Goal: Task Accomplishment & Management: Complete application form

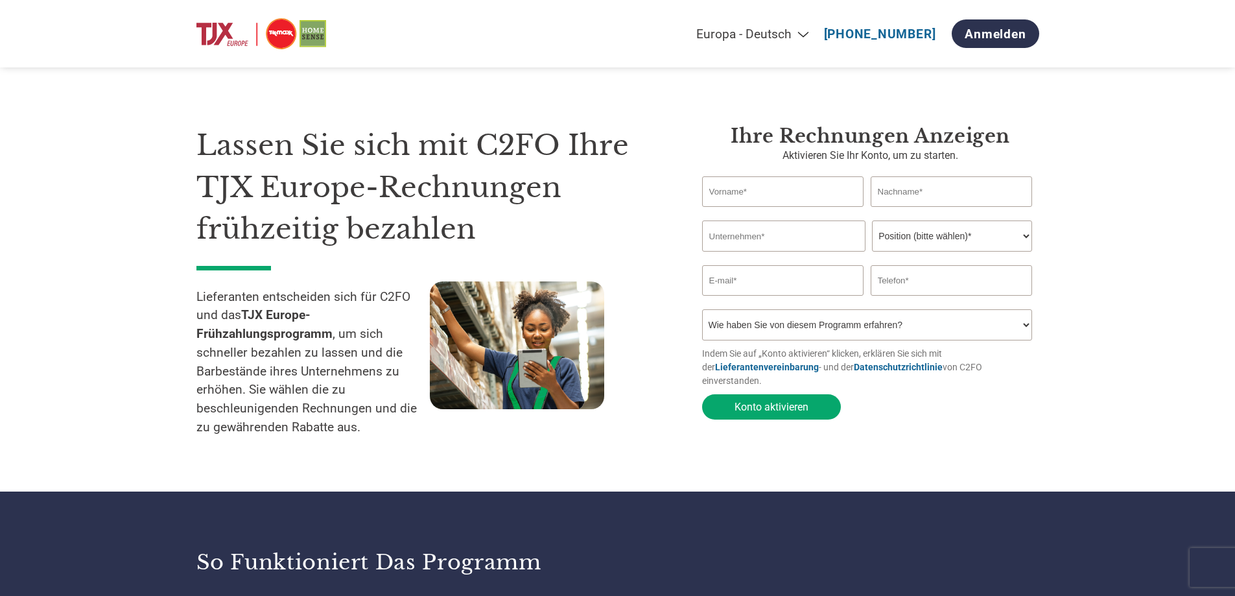
select select "de"
click at [771, 193] on input "text" at bounding box center [783, 191] width 162 height 30
type input "[PERSON_NAME]"
click at [890, 193] on input "text" at bounding box center [952, 191] width 162 height 30
type input "Rühl"
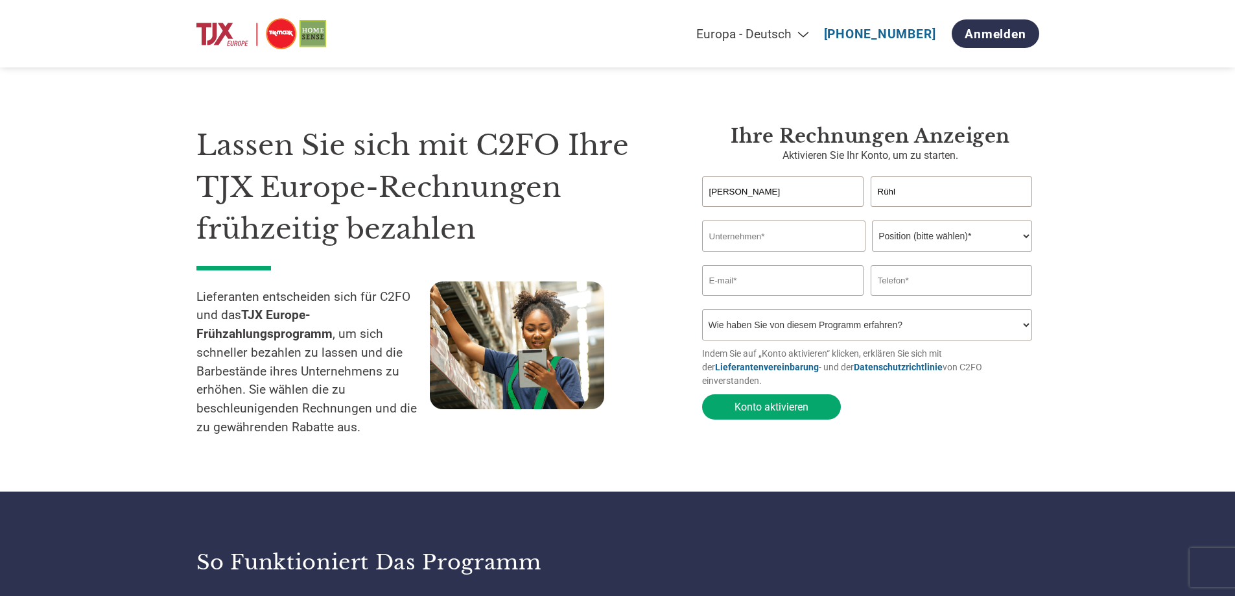
click at [751, 242] on input "text" at bounding box center [783, 235] width 163 height 31
type input "Wella Germany GmbH"
click at [1022, 234] on select "Position (bitte wählen)* Finanzvorstand Finanzkontrolleur Kreditmanager Finanzc…" at bounding box center [952, 235] width 160 height 31
select select "ACCOUNTING"
click at [872, 222] on select "Position (bitte wählen)* Finanzvorstand Finanzkontrolleur Kreditmanager Finanzc…" at bounding box center [952, 235] width 160 height 31
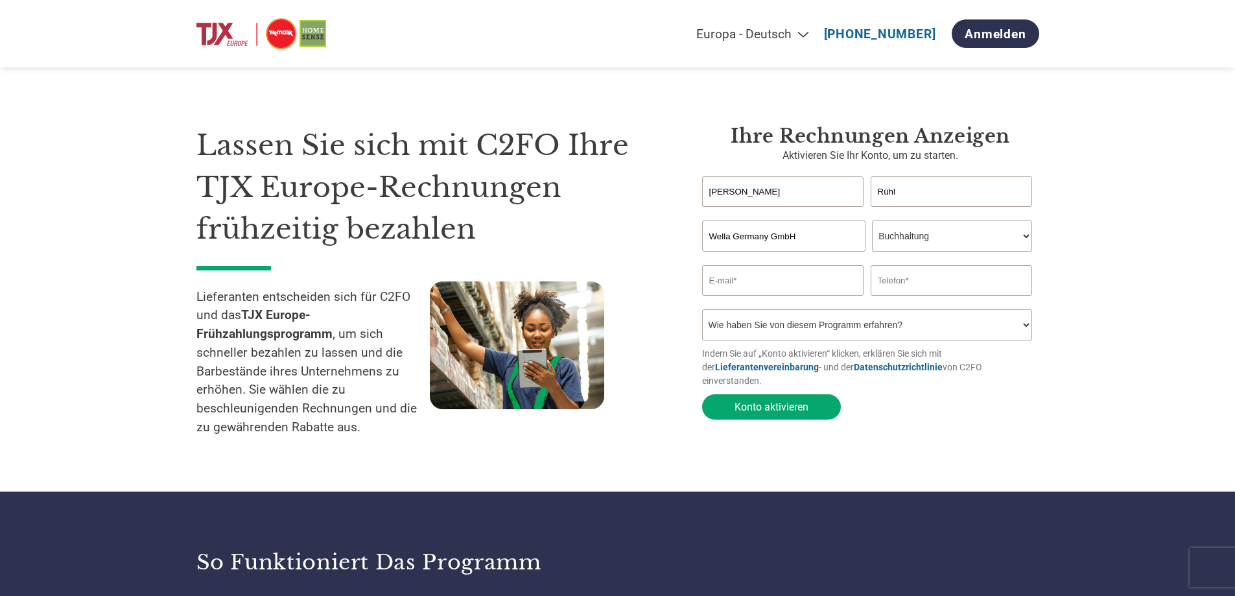
click at [745, 285] on input "email" at bounding box center [783, 280] width 162 height 30
type input "[PERSON_NAME][EMAIL_ADDRESS][DOMAIN_NAME]"
click at [911, 280] on input "text" at bounding box center [952, 280] width 162 height 30
type input "061513021191"
click at [848, 328] on select "Wie haben Sie von diesem Programm erfahren? Ich habe einen Brief erhalten E-Mai…" at bounding box center [867, 324] width 331 height 31
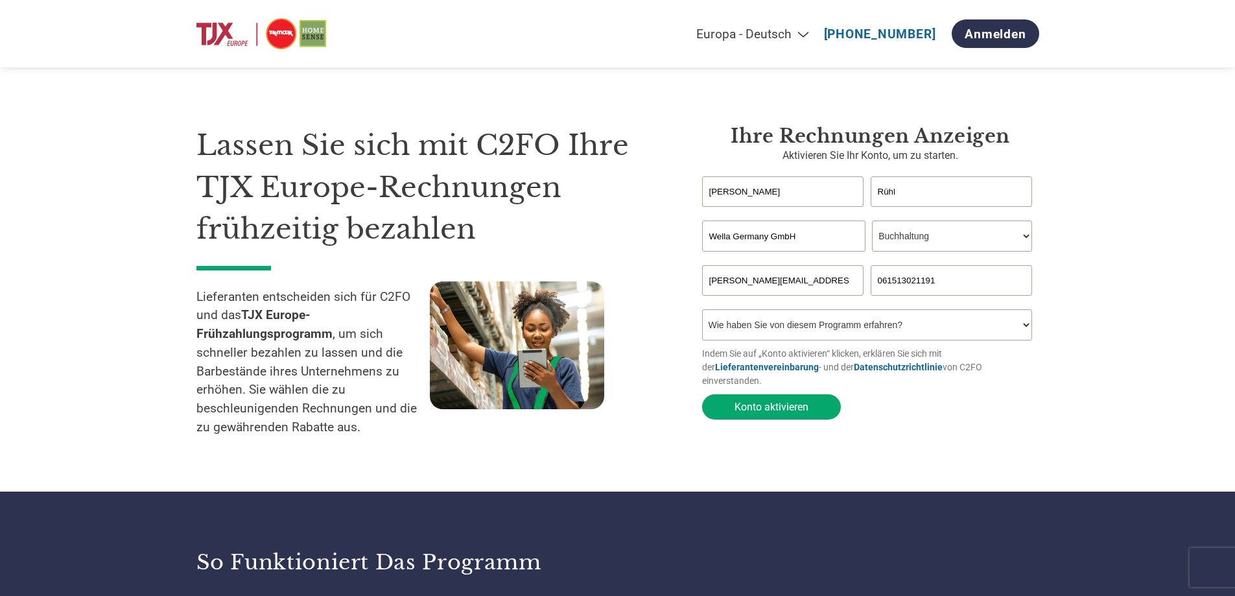
select select "Email"
click at [702, 313] on select "Wie haben Sie von diesem Programm erfahren? Ich habe einen Brief erhalten E-Mai…" at bounding box center [867, 324] width 331 height 31
click at [753, 400] on button "Konto aktivieren" at bounding box center [771, 406] width 139 height 25
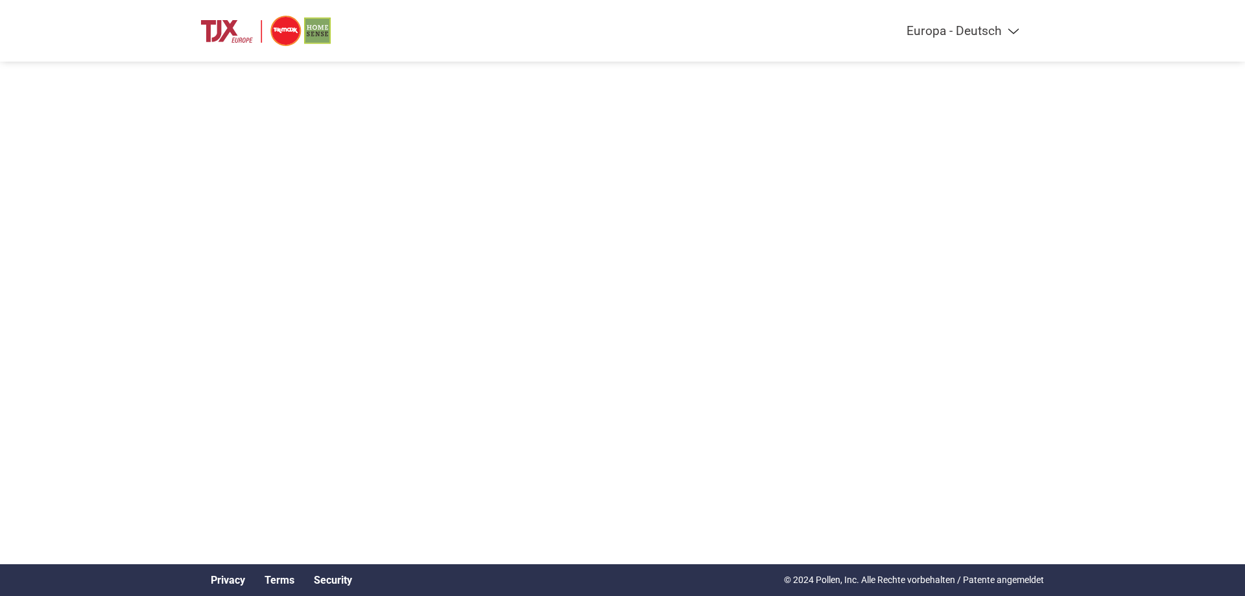
select select "de"
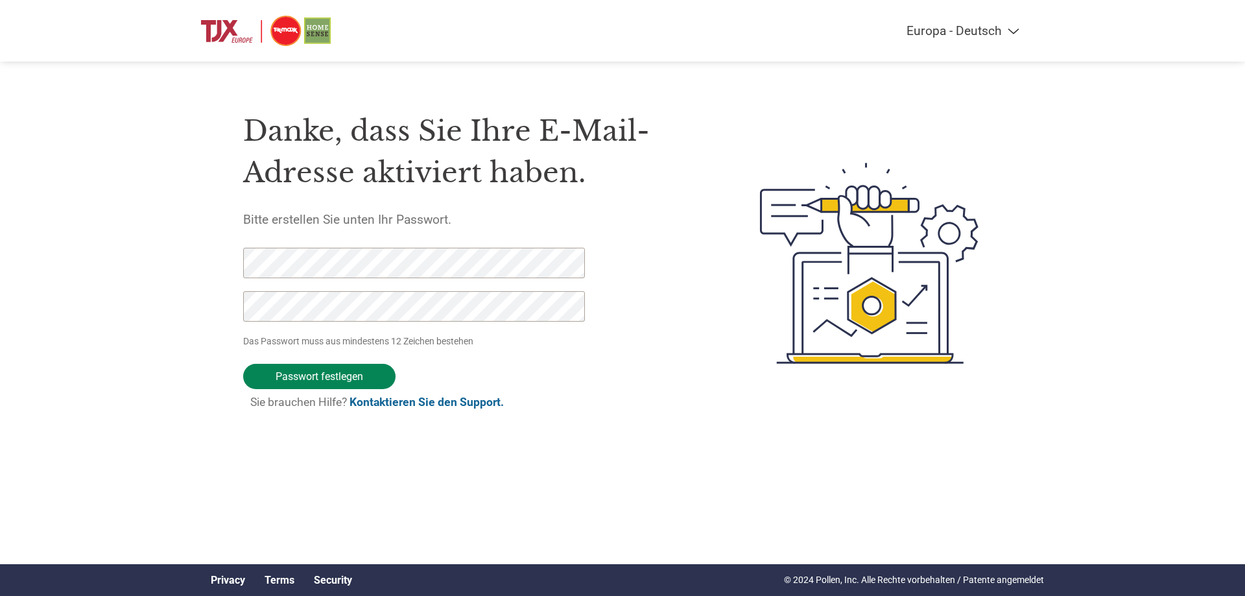
click at [315, 377] on input "Passwort festlegen" at bounding box center [319, 376] width 152 height 25
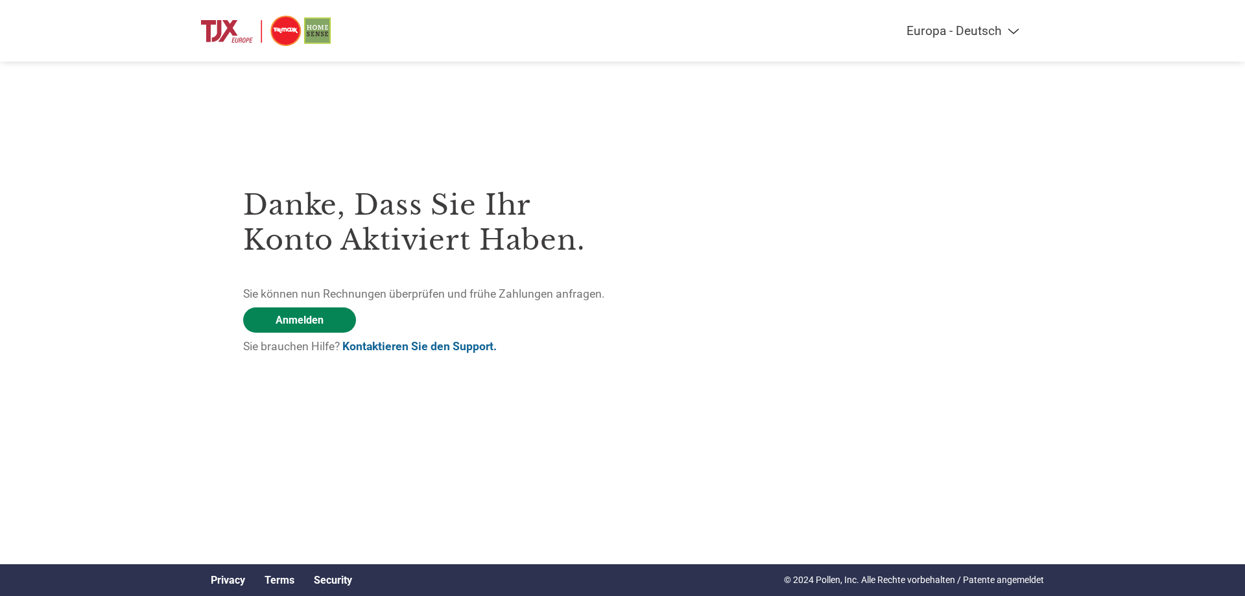
click at [302, 324] on link "Anmelden" at bounding box center [299, 319] width 113 height 25
